Goal: Information Seeking & Learning: Learn about a topic

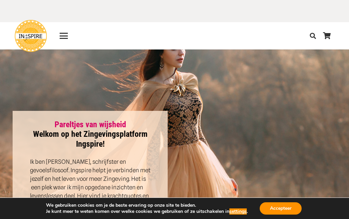
click at [281, 209] on button "Accepteer" at bounding box center [281, 208] width 42 height 12
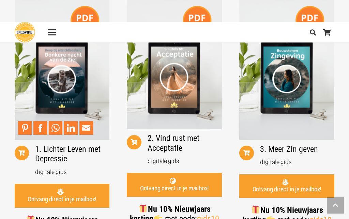
scroll to position [1192, 0]
click at [296, 148] on link "3. Meer Zin geven" at bounding box center [289, 149] width 58 height 10
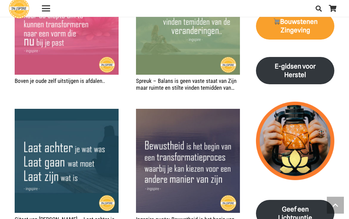
scroll to position [807, 0]
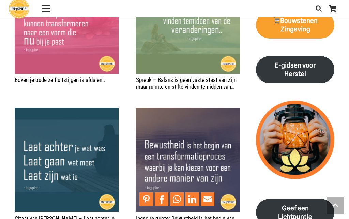
click at [198, 158] on img "Ingspire quote: Bewustheid is het begin van een transformatieproces waarbij je …" at bounding box center [188, 160] width 104 height 104
